Goal: Use online tool/utility: Use online tool/utility

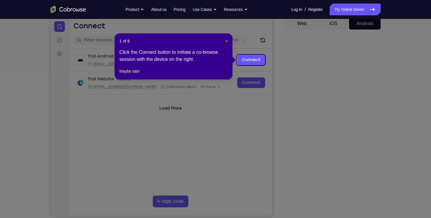
scroll to position [59, 0]
click at [225, 40] on header "1 of 8 ×" at bounding box center [173, 41] width 108 height 6
click at [227, 40] on span "×" at bounding box center [227, 41] width 2 height 5
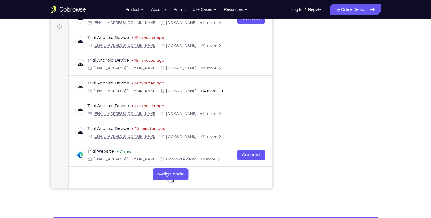
scroll to position [28, 0]
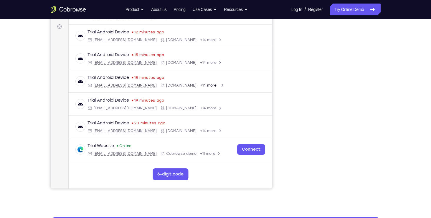
drag, startPoint x: 272, startPoint y: 115, endPoint x: 324, endPoint y: 151, distance: 64.0
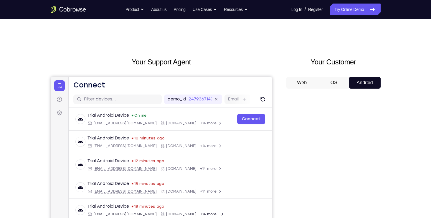
scroll to position [55, 0]
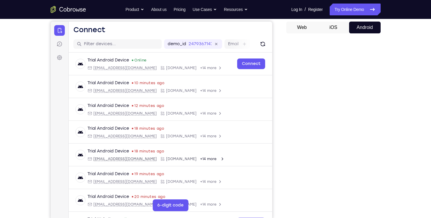
click at [334, 30] on button "iOS" at bounding box center [334, 28] width 32 height 12
click at [369, 24] on button "Android" at bounding box center [365, 28] width 32 height 12
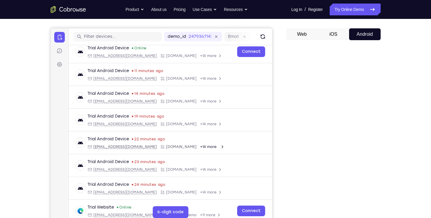
scroll to position [0, 0]
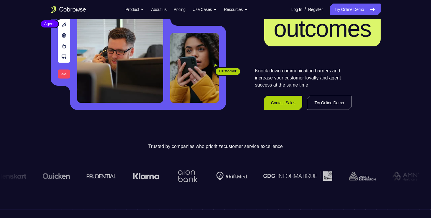
scroll to position [91, 0]
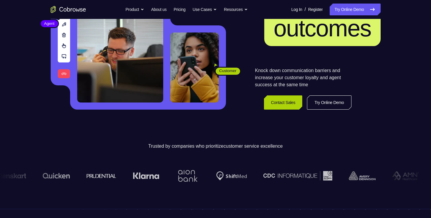
click at [277, 102] on link "Contact Sales" at bounding box center [283, 102] width 39 height 14
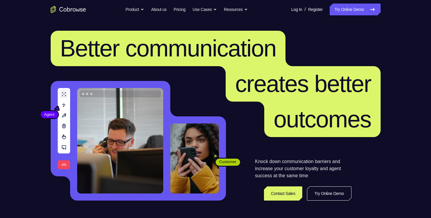
scroll to position [90, 0]
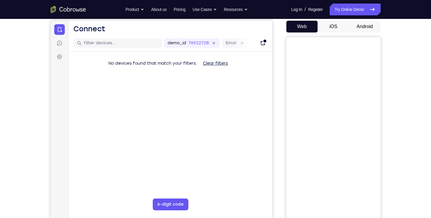
scroll to position [55, 0]
click at [364, 24] on button "Android" at bounding box center [365, 27] width 32 height 12
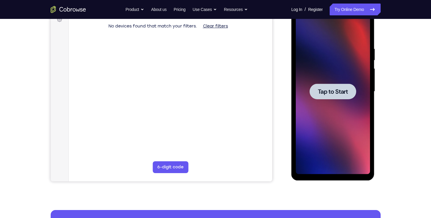
scroll to position [0, 0]
click at [334, 93] on span "Tap to Start" at bounding box center [333, 91] width 30 height 6
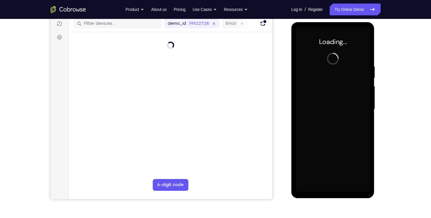
scroll to position [71, 0]
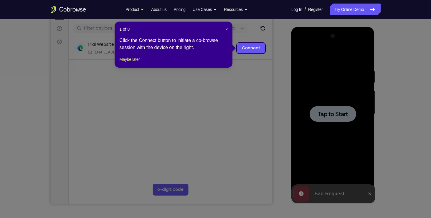
click at [302, 83] on icon at bounding box center [218, 109] width 436 height 218
click at [295, 85] on icon at bounding box center [218, 109] width 436 height 218
drag, startPoint x: 328, startPoint y: 101, endPoint x: 328, endPoint y: 112, distance: 11.5
click at [328, 112] on icon at bounding box center [218, 109] width 436 height 218
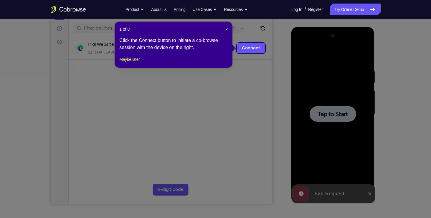
click at [328, 112] on icon at bounding box center [218, 109] width 436 height 218
drag, startPoint x: 328, startPoint y: 112, endPoint x: 236, endPoint y: 72, distance: 100.2
click at [236, 72] on icon at bounding box center [218, 109] width 436 height 218
click at [136, 63] on button "Maybe later" at bounding box center [129, 59] width 20 height 7
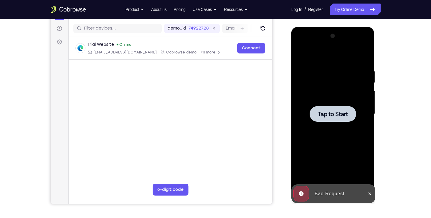
click at [334, 119] on div at bounding box center [333, 114] width 47 height 16
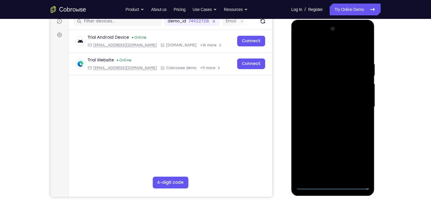
scroll to position [64, 0]
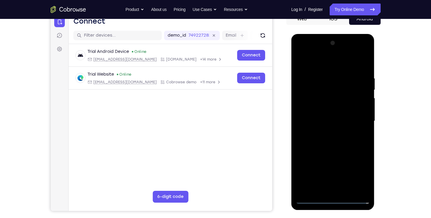
click at [337, 66] on div at bounding box center [333, 120] width 74 height 165
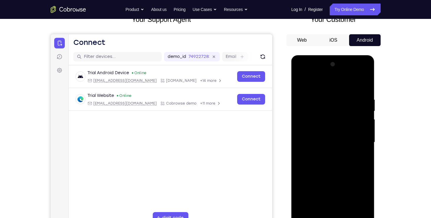
scroll to position [42, 0]
click at [376, 40] on button "Android" at bounding box center [365, 40] width 32 height 12
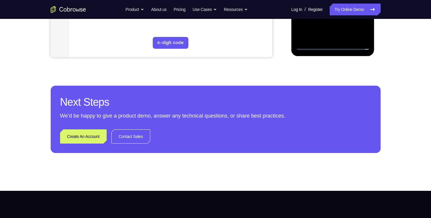
scroll to position [217, 0]
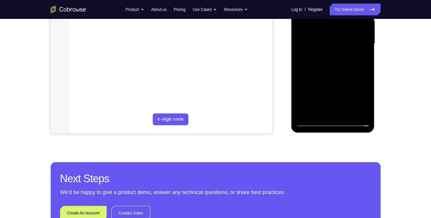
scroll to position [121, 0]
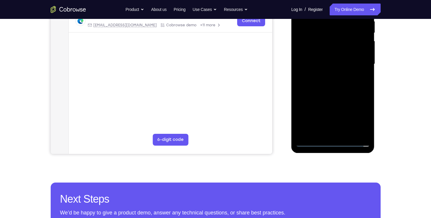
click at [362, 117] on div at bounding box center [333, 63] width 74 height 165
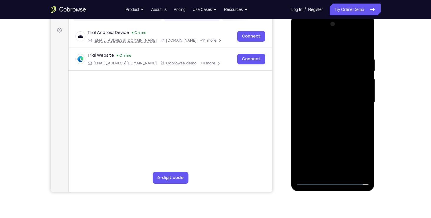
scroll to position [82, 0]
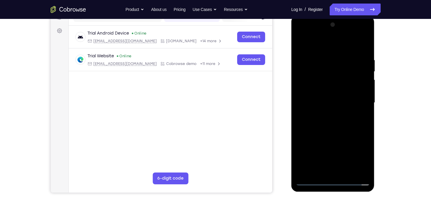
click at [308, 35] on div at bounding box center [333, 102] width 74 height 165
click at [308, 87] on div at bounding box center [333, 102] width 74 height 165
click at [308, 86] on div at bounding box center [333, 102] width 74 height 165
click at [319, 104] on div at bounding box center [333, 102] width 74 height 165
click at [323, 95] on div at bounding box center [333, 102] width 74 height 165
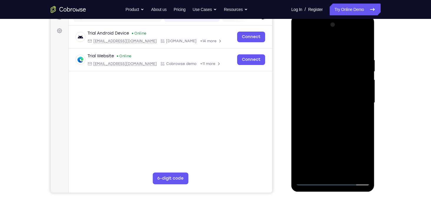
click at [323, 95] on div at bounding box center [333, 102] width 74 height 165
click at [333, 109] on div at bounding box center [333, 102] width 74 height 165
click at [334, 116] on div at bounding box center [333, 102] width 74 height 165
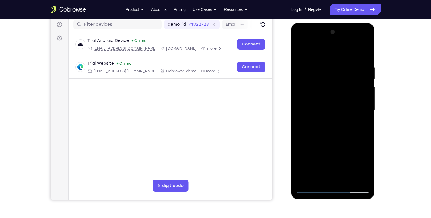
scroll to position [74, 0]
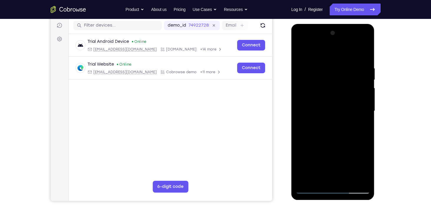
click at [361, 106] on div at bounding box center [333, 110] width 74 height 165
click at [341, 118] on div at bounding box center [333, 110] width 74 height 165
click at [338, 126] on div at bounding box center [333, 110] width 74 height 165
click at [333, 97] on div at bounding box center [333, 110] width 74 height 165
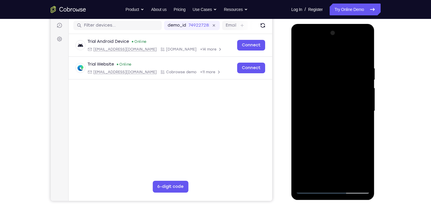
click at [333, 93] on div at bounding box center [333, 110] width 74 height 165
click at [347, 115] on div at bounding box center [333, 110] width 74 height 165
click at [320, 191] on div at bounding box center [333, 110] width 74 height 165
click at [338, 124] on div at bounding box center [333, 110] width 74 height 165
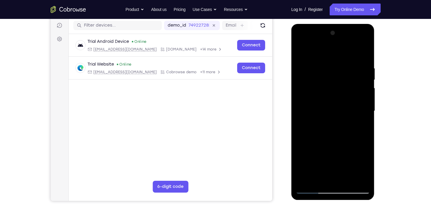
drag, startPoint x: 338, startPoint y: 125, endPoint x: 310, endPoint y: 83, distance: 50.1
click at [310, 83] on div at bounding box center [333, 110] width 74 height 165
click at [342, 117] on div at bounding box center [333, 110] width 74 height 165
click at [343, 114] on div at bounding box center [333, 110] width 74 height 165
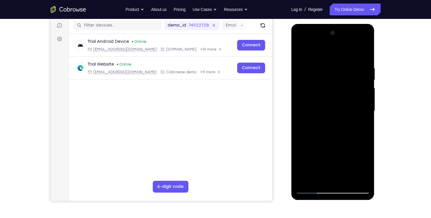
click at [362, 113] on div at bounding box center [333, 110] width 74 height 165
click at [356, 114] on div at bounding box center [333, 110] width 74 height 165
click at [333, 121] on div at bounding box center [333, 110] width 74 height 165
click at [331, 124] on div at bounding box center [333, 110] width 74 height 165
click at [299, 43] on div at bounding box center [333, 110] width 74 height 165
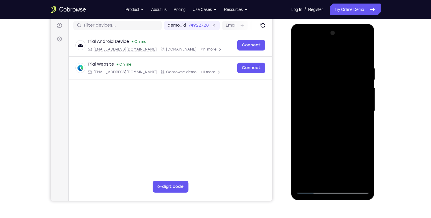
click at [359, 111] on div at bounding box center [333, 110] width 74 height 165
click at [327, 119] on div at bounding box center [333, 110] width 74 height 165
click at [335, 98] on div at bounding box center [333, 110] width 74 height 165
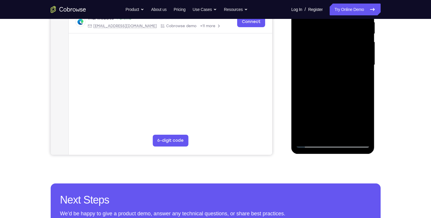
scroll to position [120, 0]
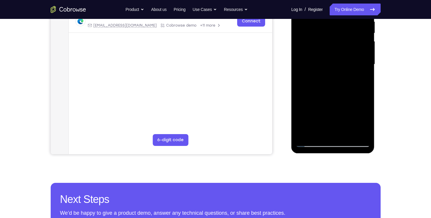
click at [323, 58] on div at bounding box center [333, 64] width 74 height 165
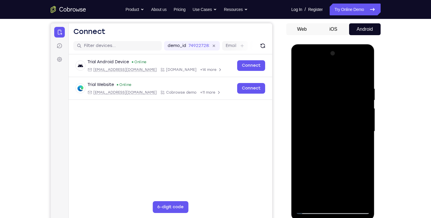
scroll to position [50, 0]
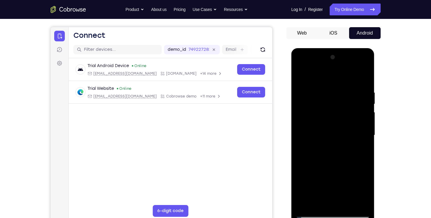
click at [359, 127] on div at bounding box center [333, 134] width 74 height 165
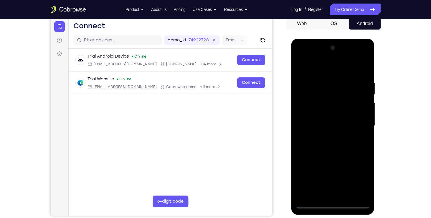
scroll to position [59, 0]
click at [336, 139] on div at bounding box center [333, 125] width 74 height 165
click at [335, 139] on div at bounding box center [333, 125] width 74 height 165
click at [335, 137] on div at bounding box center [333, 125] width 74 height 165
